Goal: Transaction & Acquisition: Purchase product/service

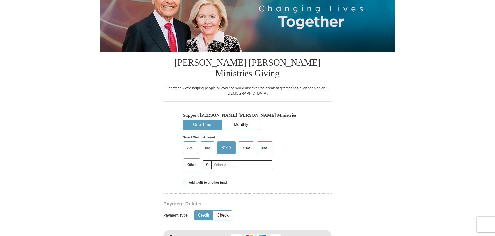
click at [186, 161] on span "Other" at bounding box center [191, 165] width 13 height 8
click at [0, 0] on input "Other" at bounding box center [0, 0] width 0 height 0
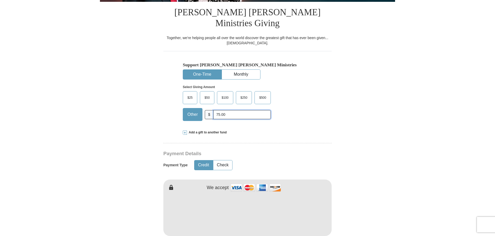
scroll to position [129, 0]
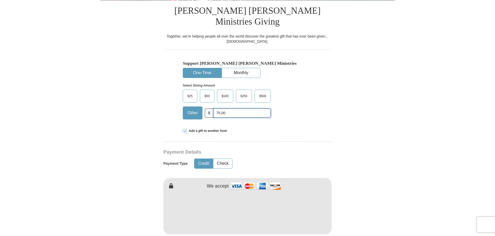
type input "75.00"
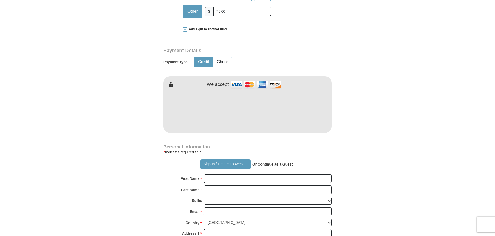
scroll to position [233, 0]
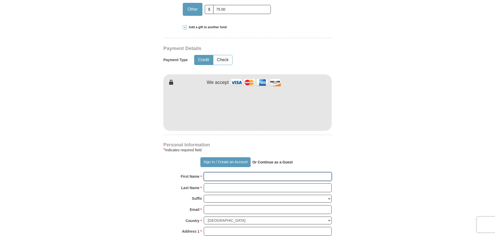
click at [208, 172] on input "First Name *" at bounding box center [268, 176] width 128 height 9
type input "[PERSON_NAME]"
type input "[EMAIL_ADDRESS][DOMAIN_NAME]"
type input "[STREET_ADDRESS]"
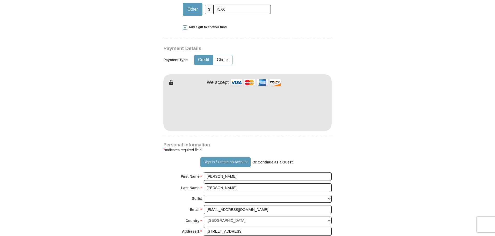
type input "TEMECULA"
select select "CA"
type input "92591-4511"
type input "9517648046"
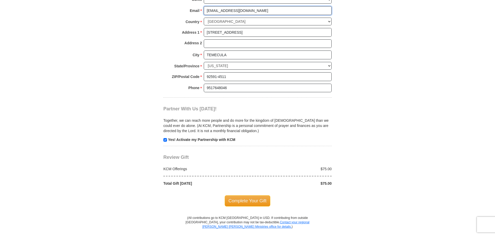
scroll to position [440, 0]
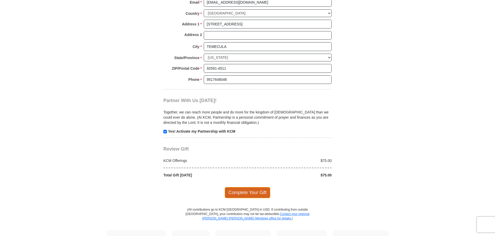
click at [249, 187] on span "Complete Your Gift" at bounding box center [248, 192] width 46 height 11
